Goal: Information Seeking & Learning: Learn about a topic

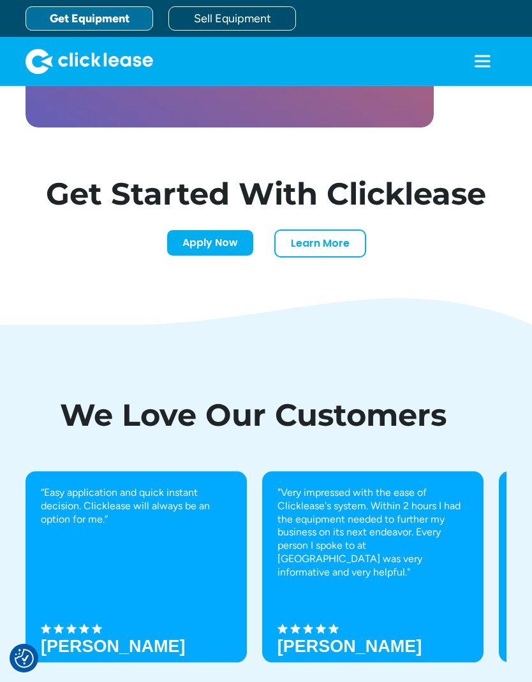
scroll to position [4035, 0]
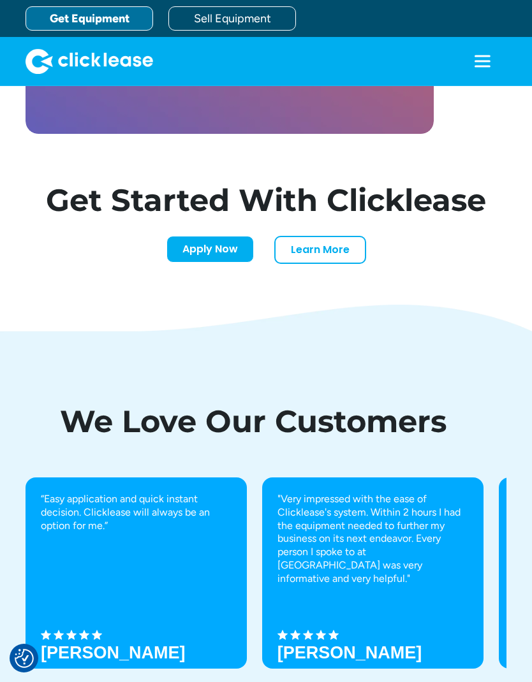
click at [321, 264] on link "Learn More" at bounding box center [320, 250] width 92 height 28
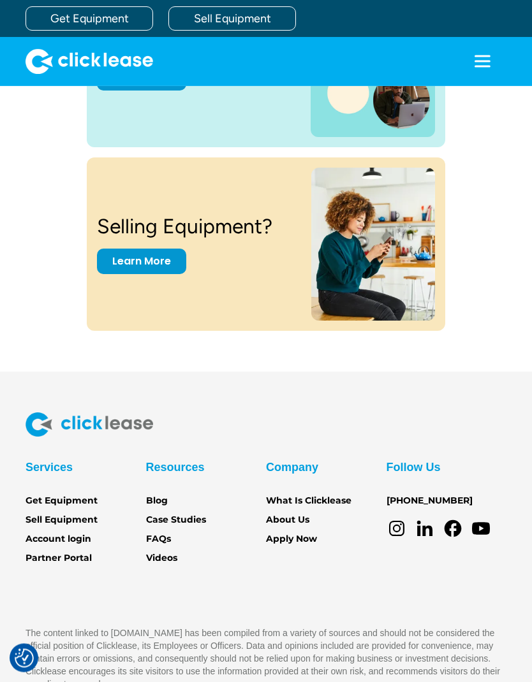
scroll to position [1848, 0]
click at [166, 532] on link "FAQs" at bounding box center [158, 539] width 25 height 14
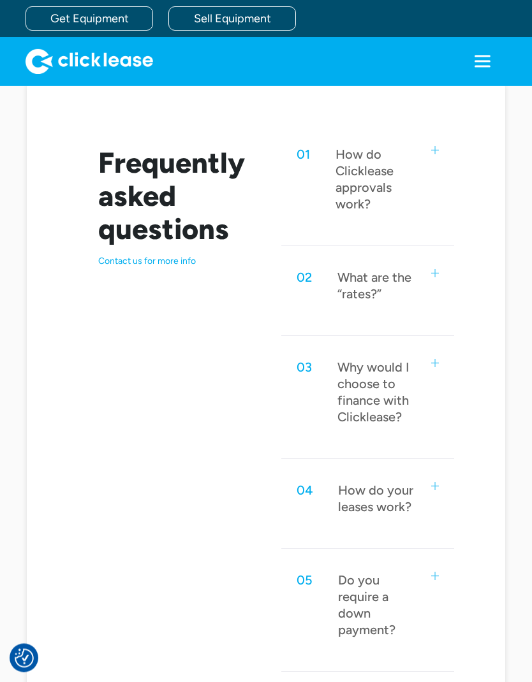
scroll to position [528, 0]
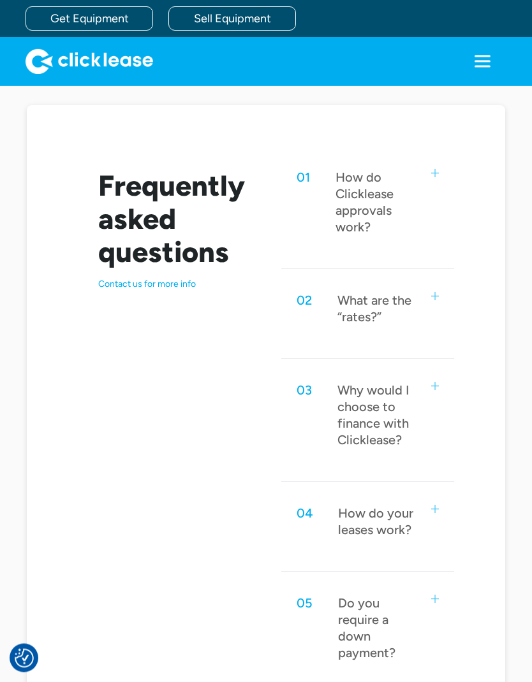
click at [160, 286] on p "Contact us for more info" at bounding box center [174, 284] width 152 height 11
click at [163, 283] on p "Contact us for more info" at bounding box center [174, 284] width 152 height 11
click at [142, 279] on p "Contact us for more info" at bounding box center [174, 284] width 152 height 11
click at [451, 295] on div "02 What are the “rates?”" at bounding box center [367, 308] width 173 height 59
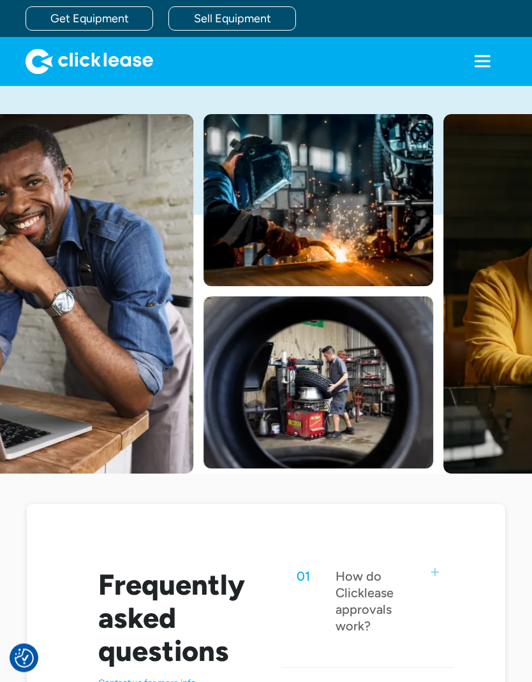
scroll to position [87, 0]
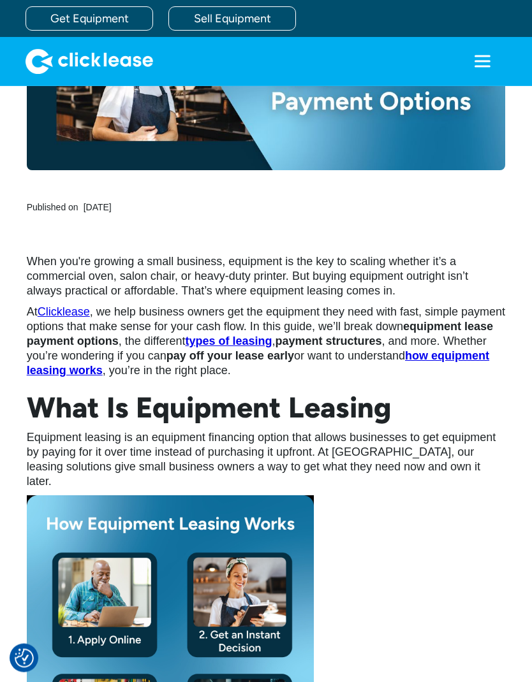
scroll to position [282, 0]
click at [272, 335] on strong "types of leasing" at bounding box center [228, 341] width 87 height 13
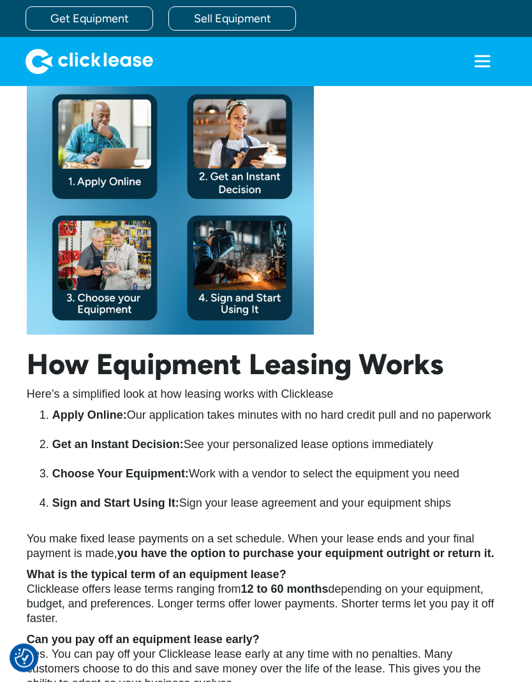
scroll to position [744, 0]
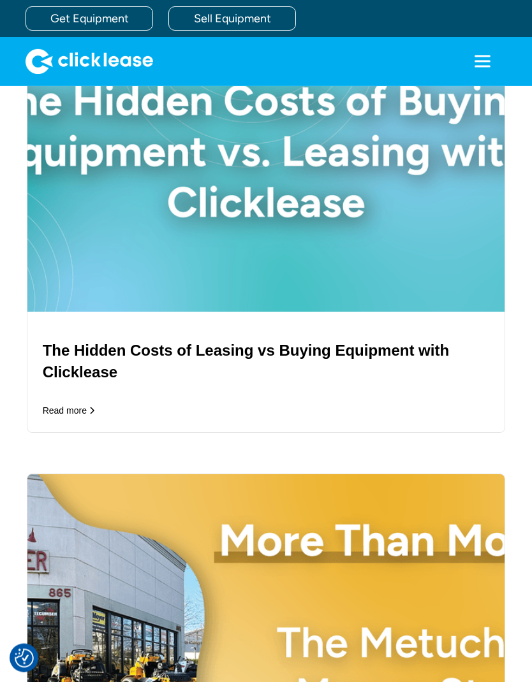
scroll to position [2966, 0]
